Goal: Task Accomplishment & Management: Use online tool/utility

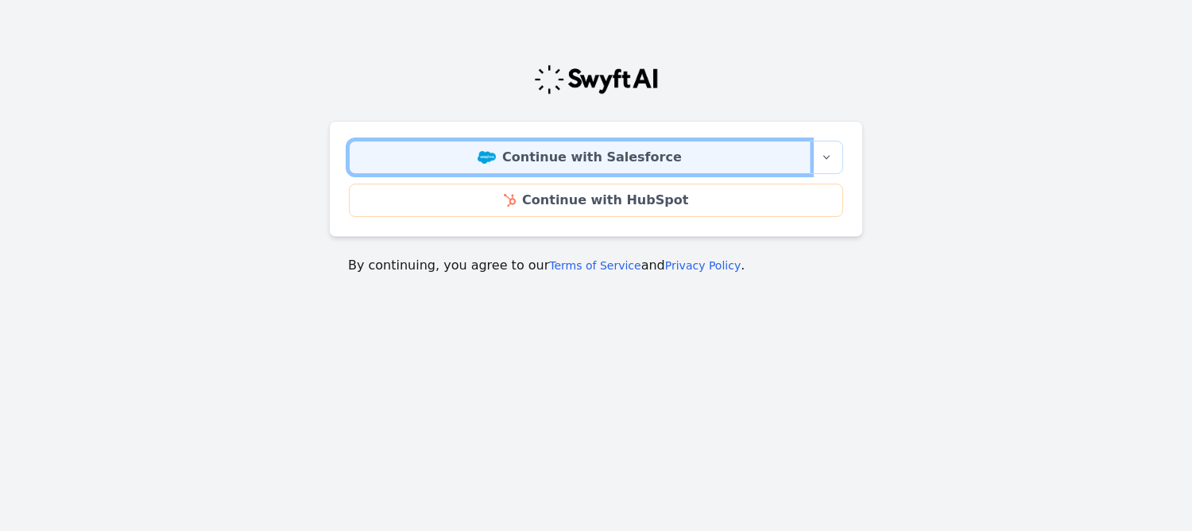
click at [555, 154] on link "Continue with Salesforce" at bounding box center [580, 157] width 462 height 33
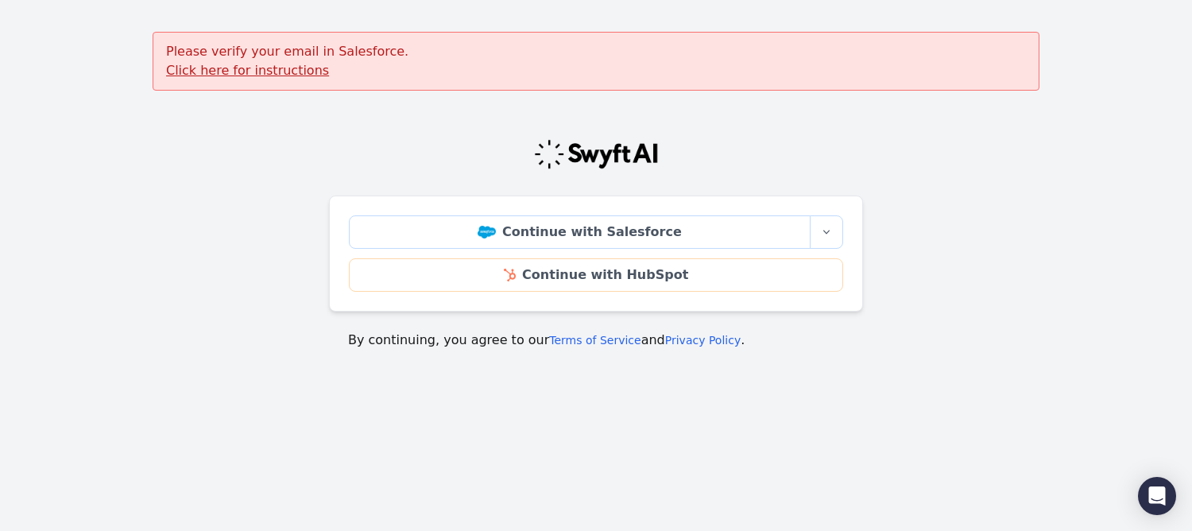
click at [283, 66] on u "Click here for instructions" at bounding box center [247, 70] width 163 height 15
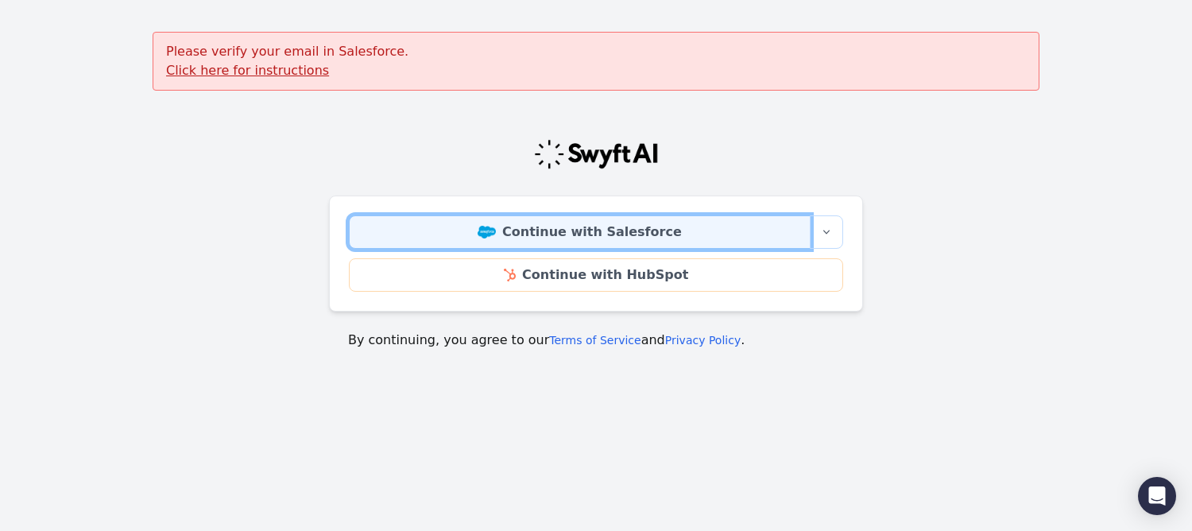
click at [496, 235] on img at bounding box center [487, 232] width 18 height 13
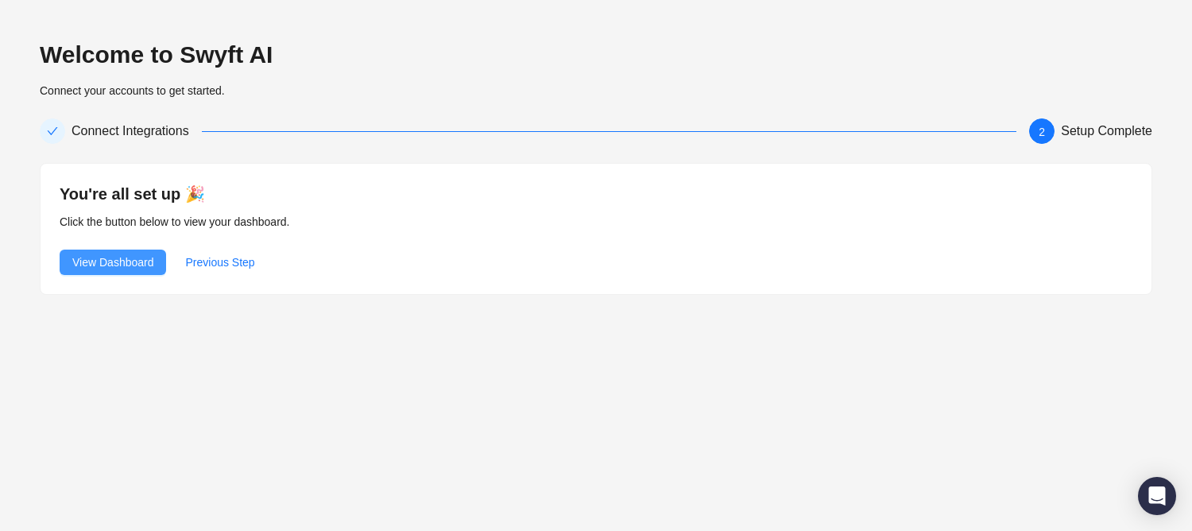
click at [137, 254] on span "View Dashboard" at bounding box center [112, 262] width 81 height 17
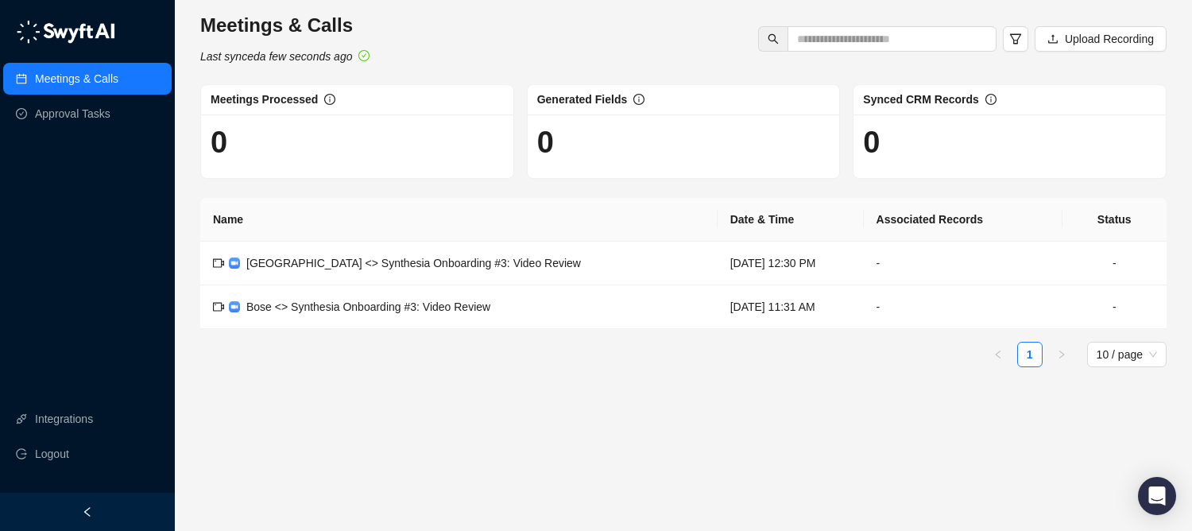
click at [59, 318] on div "Meetings & Calls Approval Tasks Integrations Logout" at bounding box center [87, 246] width 175 height 493
click at [426, 262] on span "Palo Alto <> Synthesia Onboarding #3: Video Review" at bounding box center [413, 263] width 335 height 13
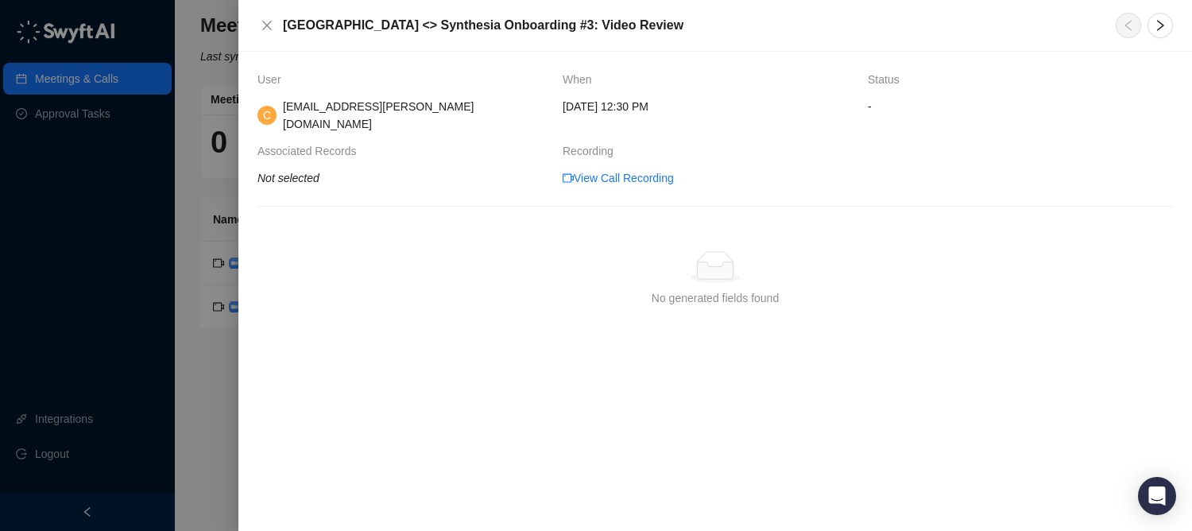
click at [198, 203] on div at bounding box center [596, 265] width 1192 height 531
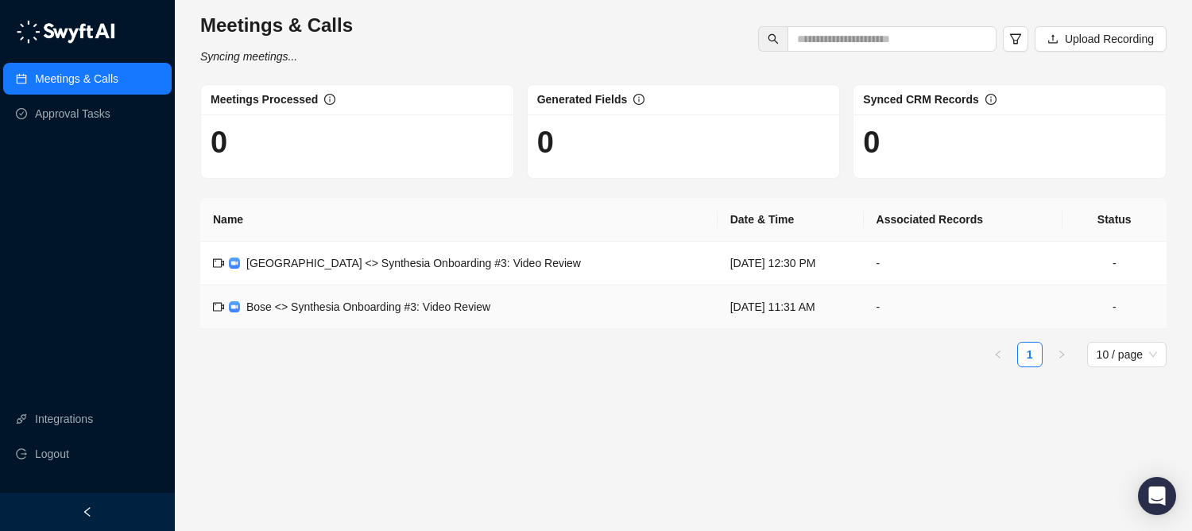
click at [440, 301] on span "Bose <> Synthesia Onboarding #3: Video Review" at bounding box center [368, 306] width 244 height 13
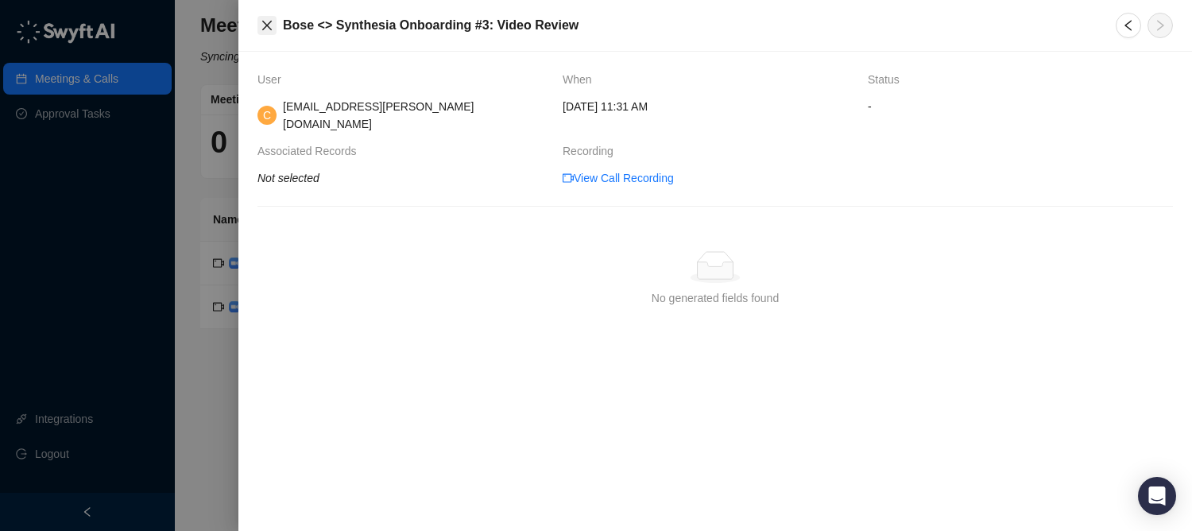
click at [260, 29] on button "Close" at bounding box center [266, 25] width 19 height 19
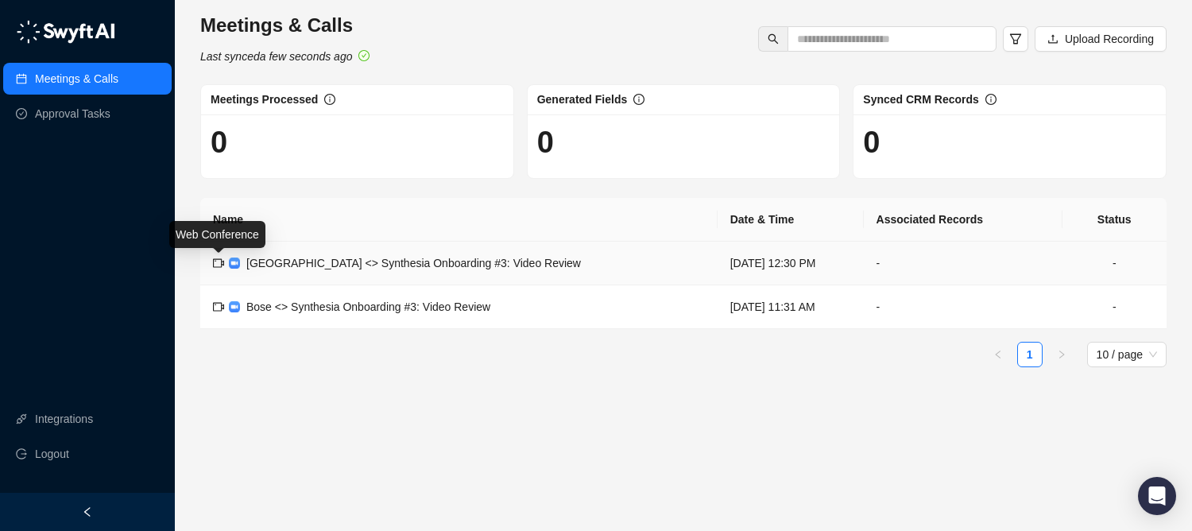
click at [220, 262] on icon "video-camera" at bounding box center [218, 262] width 11 height 11
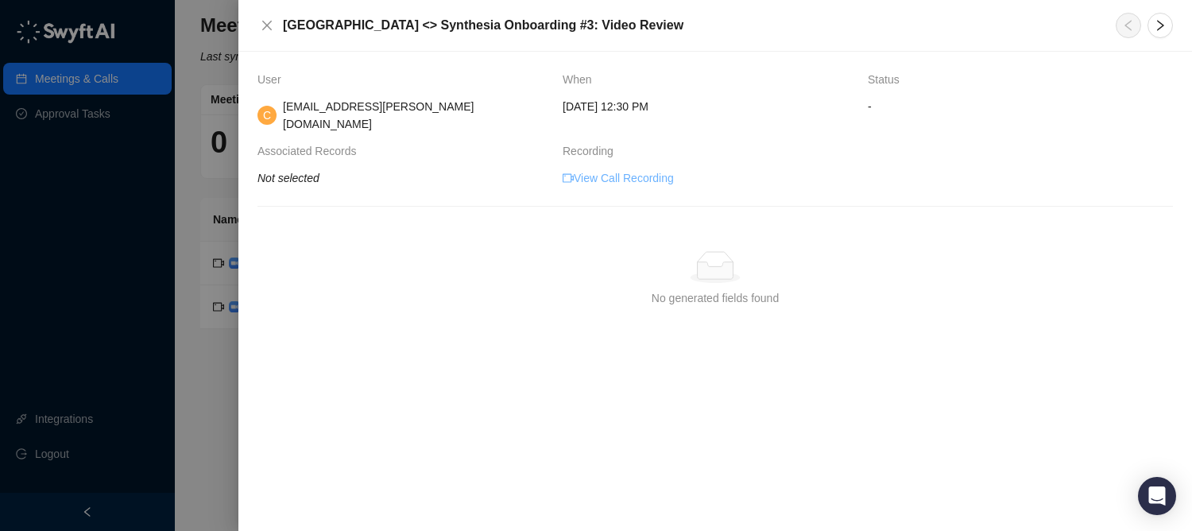
click at [588, 169] on link "View Call Recording" at bounding box center [618, 177] width 111 height 17
click at [259, 29] on button "Close" at bounding box center [266, 25] width 19 height 19
